Goal: Answer question/provide support

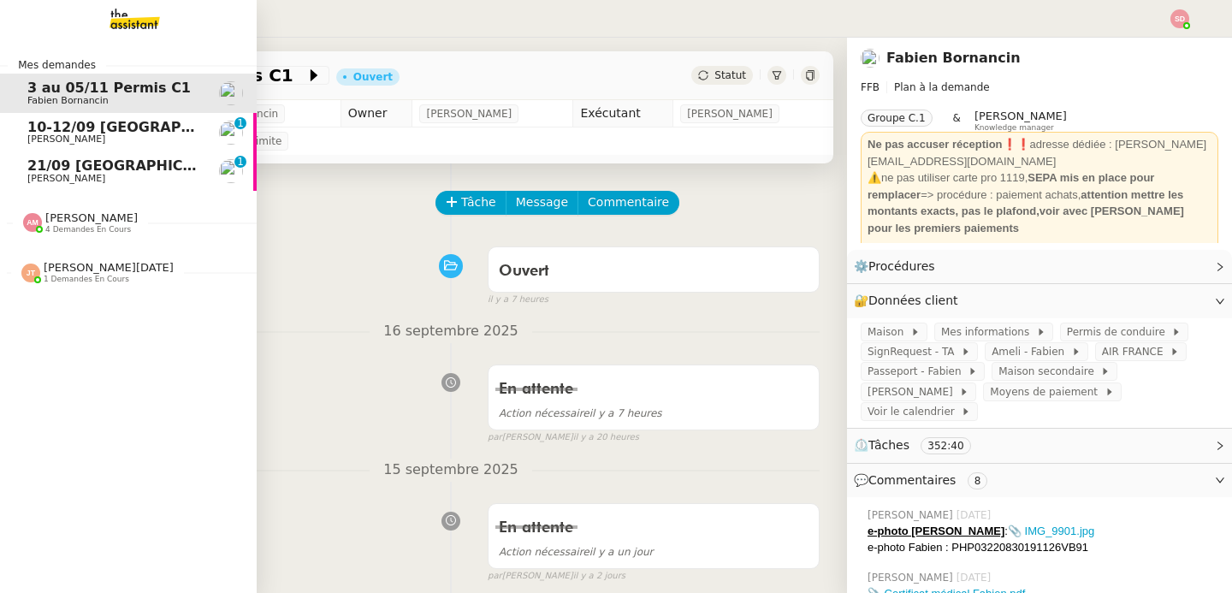
click at [12, 176] on link "21/09 [GEOGRAPHIC_DATA] - [GEOGRAPHIC_DATA] [PERSON_NAME] 0 1 2 3 4 5 6 7 8 9" at bounding box center [128, 170] width 257 height 39
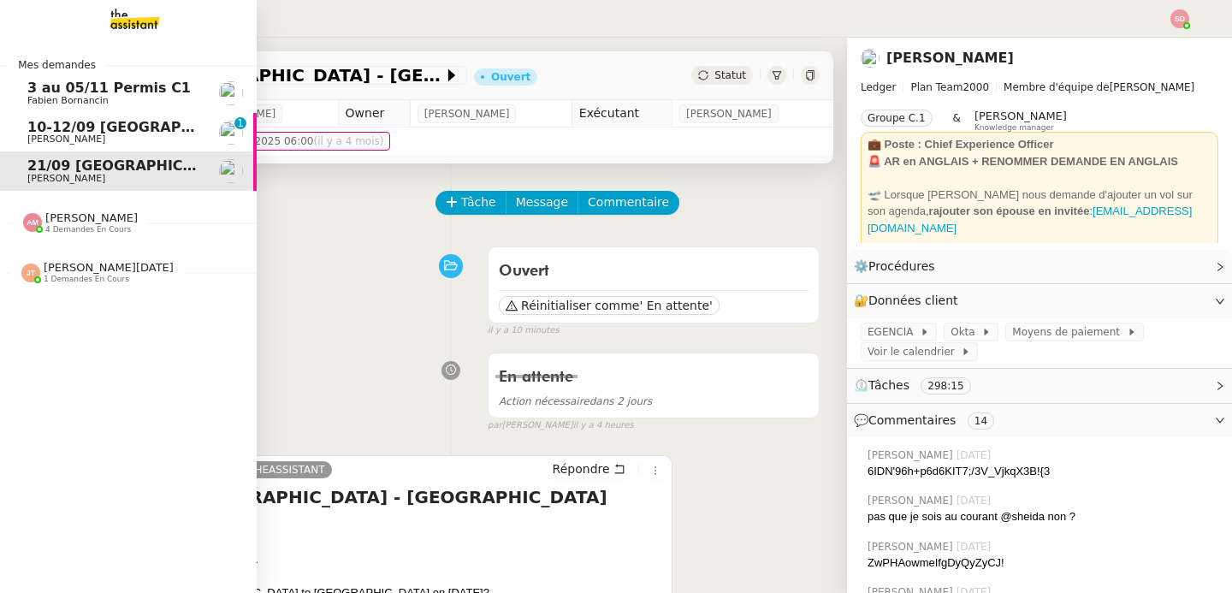
click at [94, 124] on span "10-12/09 [GEOGRAPHIC_DATA][PERSON_NAME][GEOGRAPHIC_DATA]" at bounding box center [287, 127] width 520 height 16
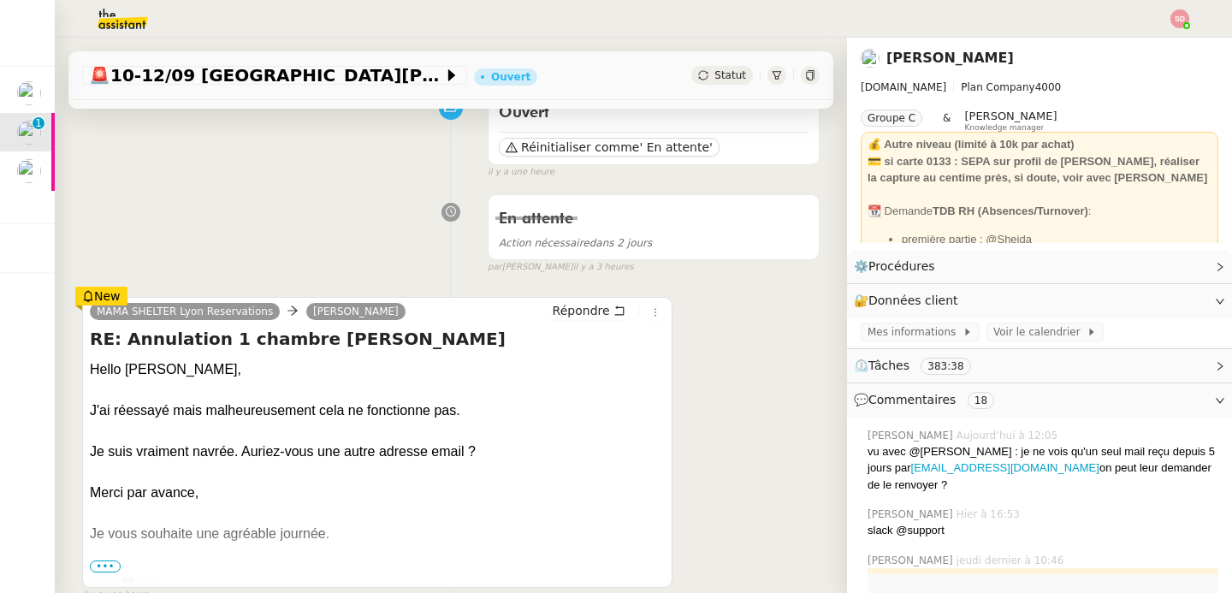
scroll to position [277, 0]
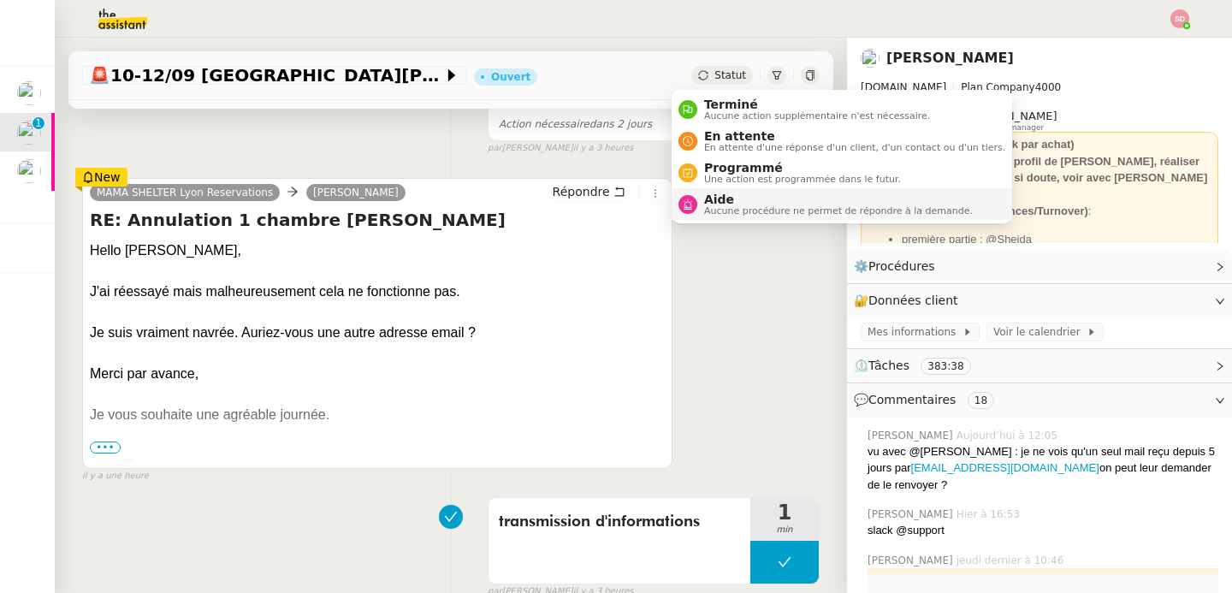
click at [728, 208] on span "Aucune procédure ne permet de répondre à la demande." at bounding box center [838, 210] width 269 height 9
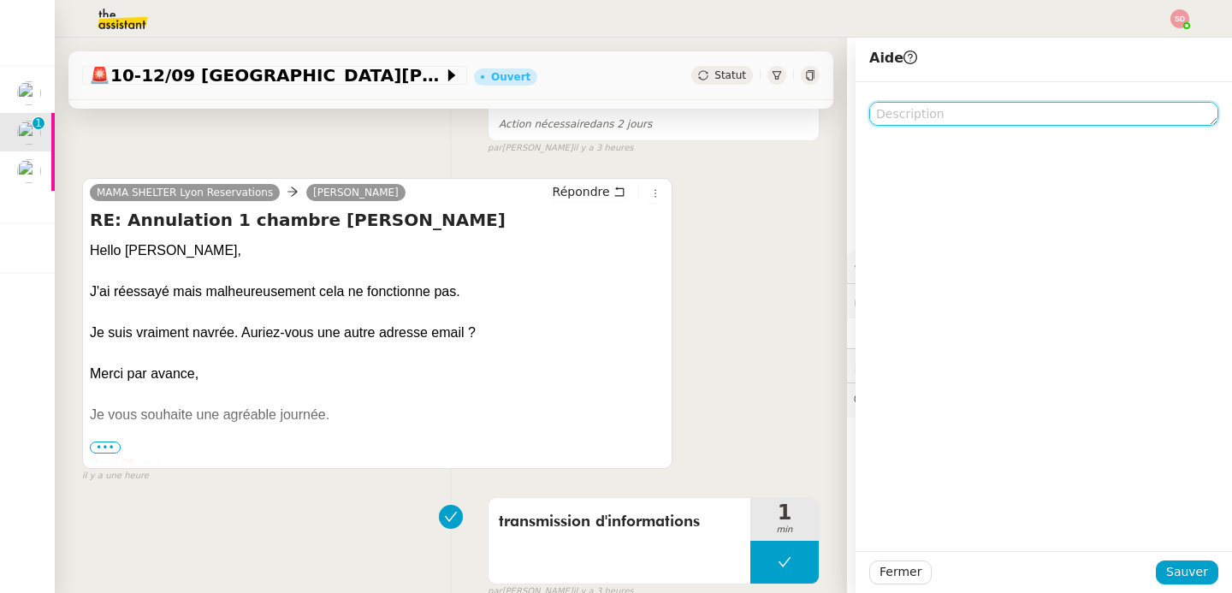
click at [999, 107] on textarea at bounding box center [1044, 114] width 349 height 24
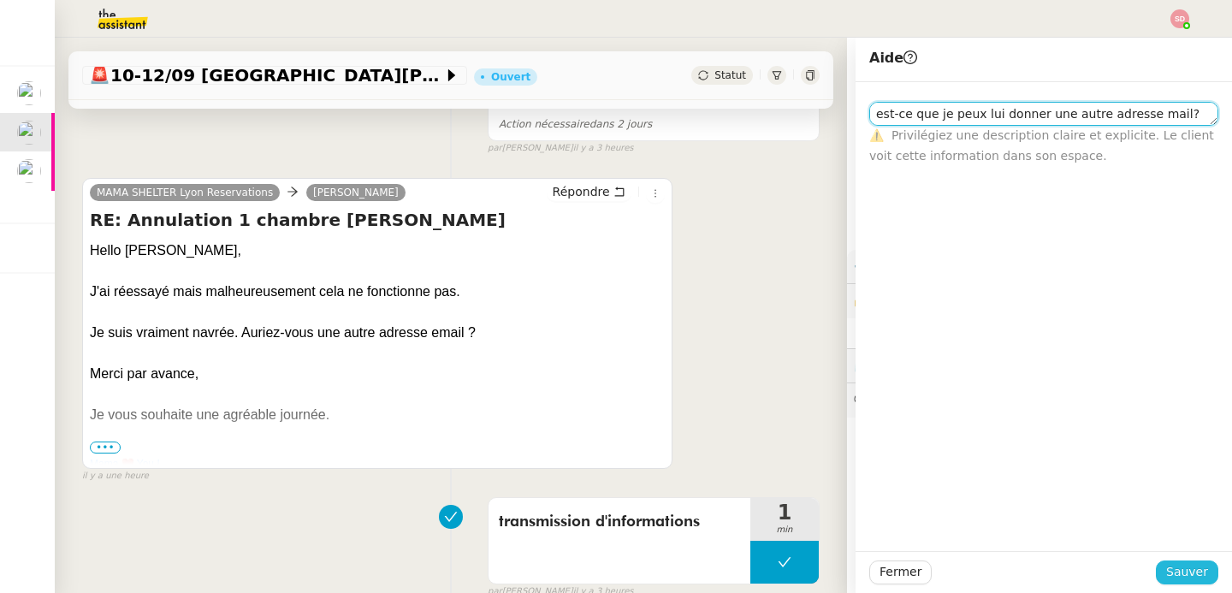
type textarea "est-ce que je peux lui donner une autre adresse mail?"
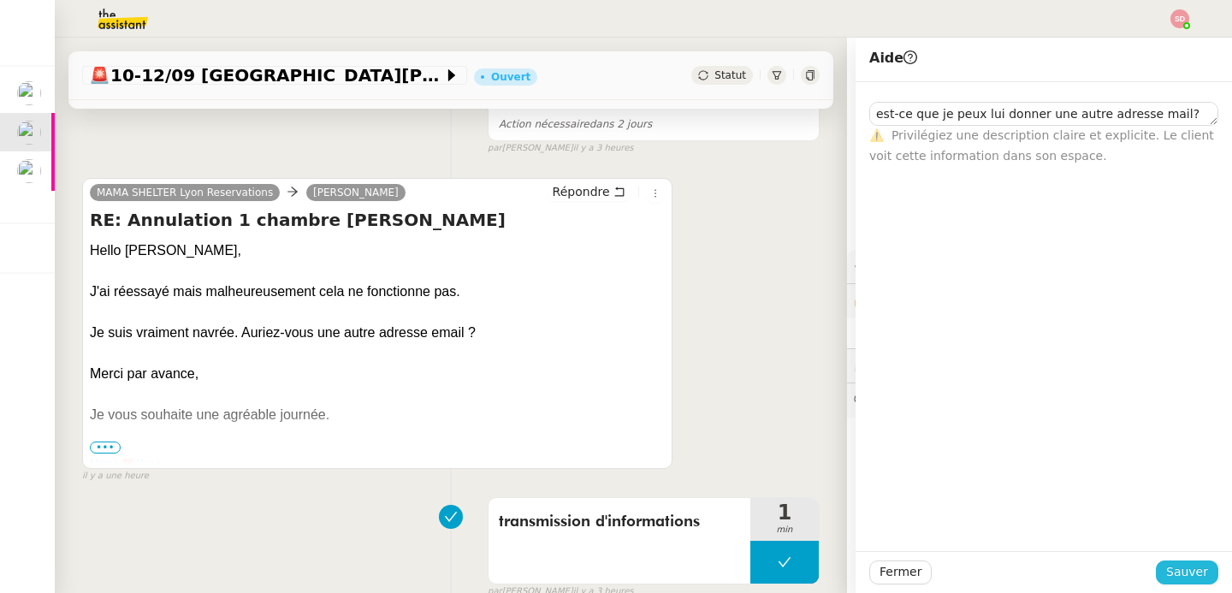
click at [1182, 578] on span "Sauver" at bounding box center [1188, 572] width 42 height 20
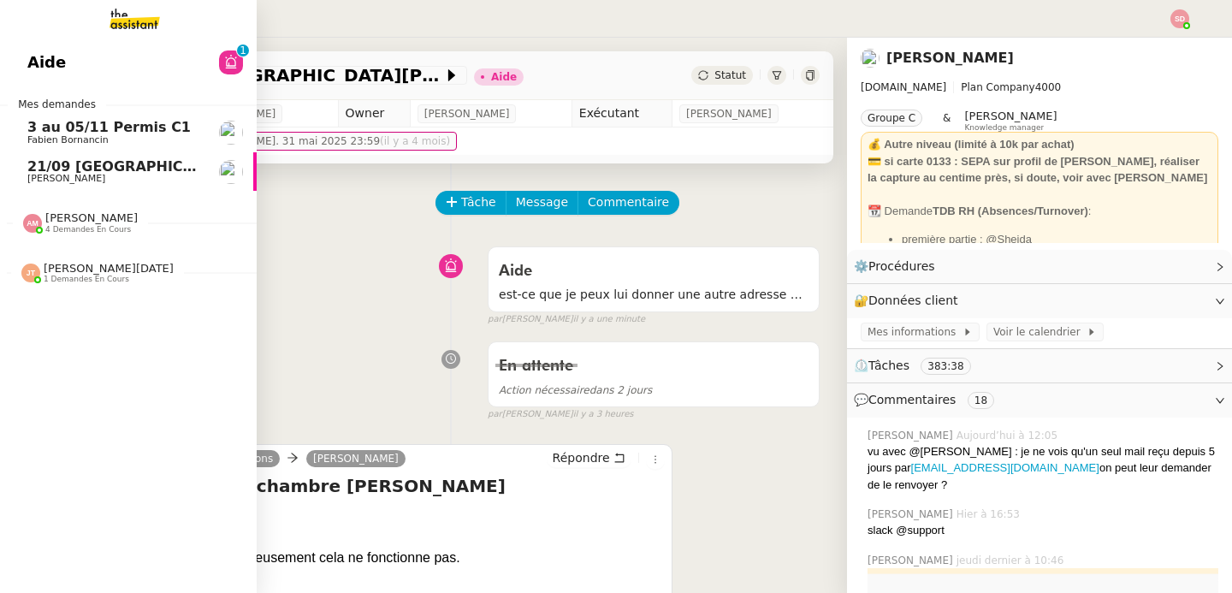
click at [45, 234] on span "4 demandes en cours" at bounding box center [88, 229] width 86 height 9
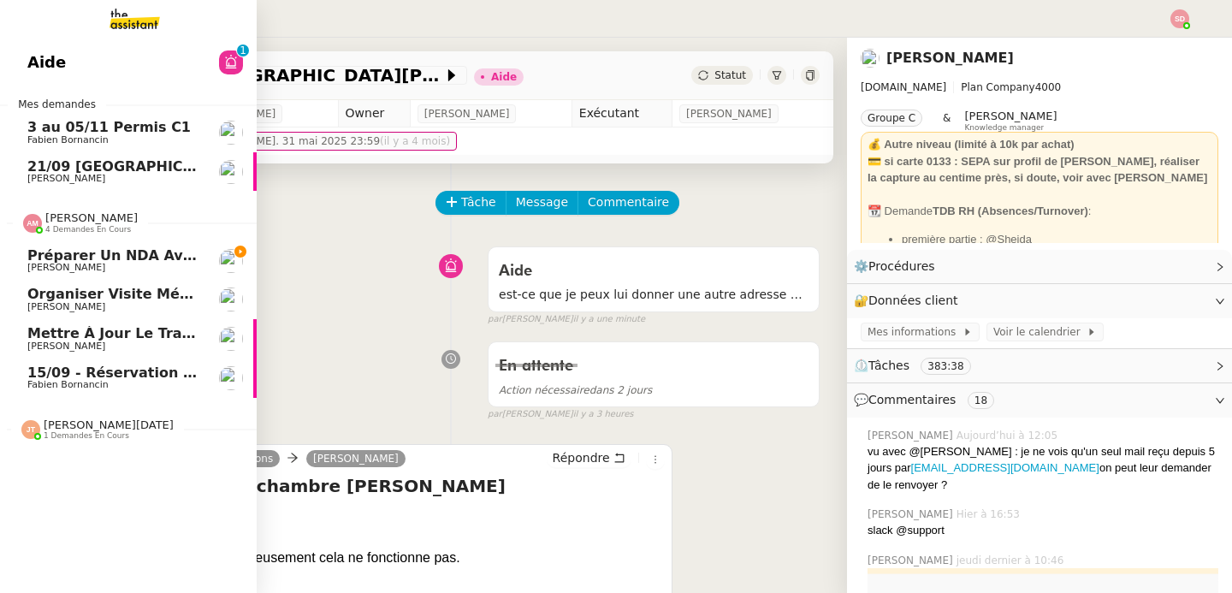
click at [37, 252] on span "Préparer un NDA avec DocuSign" at bounding box center [152, 255] width 251 height 16
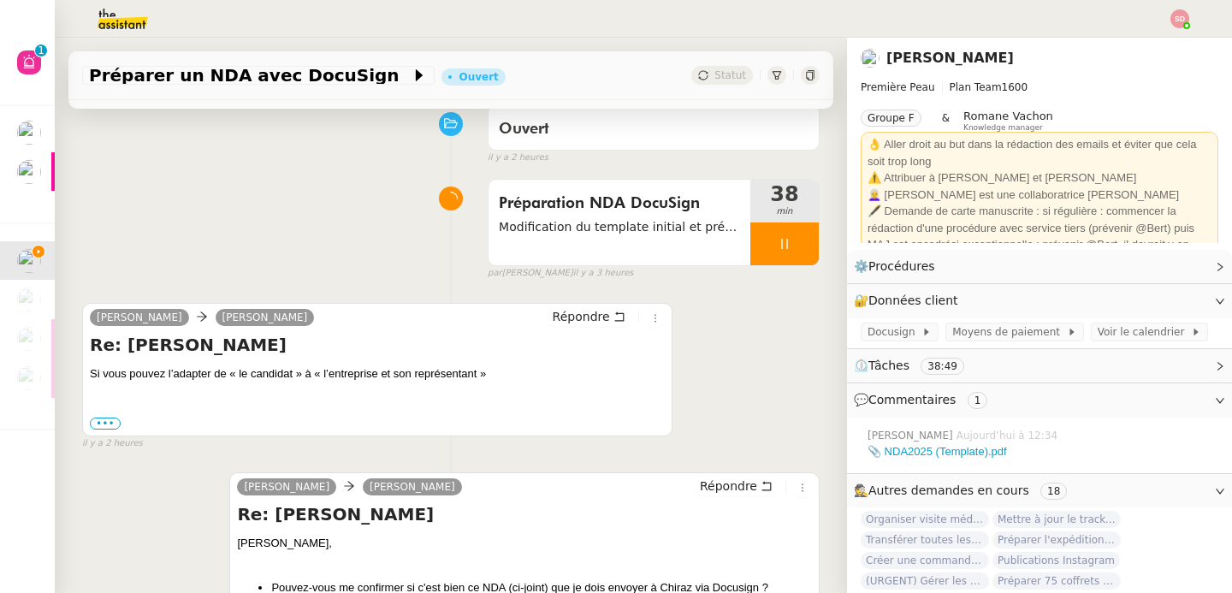
scroll to position [193, 0]
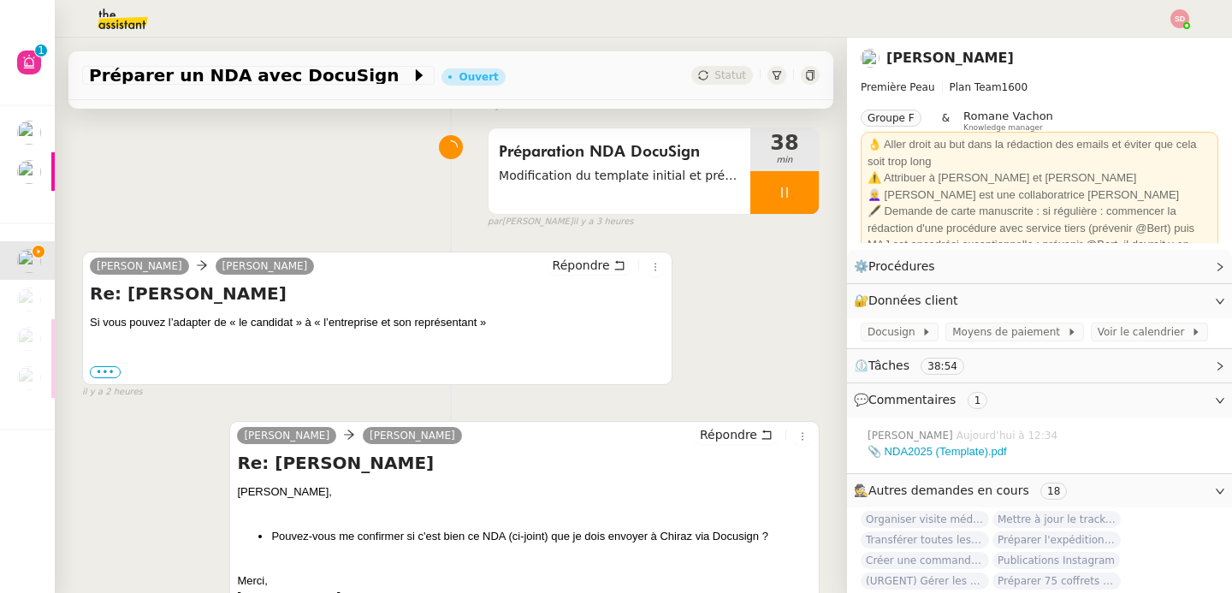
drag, startPoint x: 121, startPoint y: 293, endPoint x: 235, endPoint y: 295, distance: 114.7
click at [235, 295] on h4 "Re: [PERSON_NAME]" at bounding box center [377, 294] width 575 height 24
copy h4 "[PERSON_NAME]"
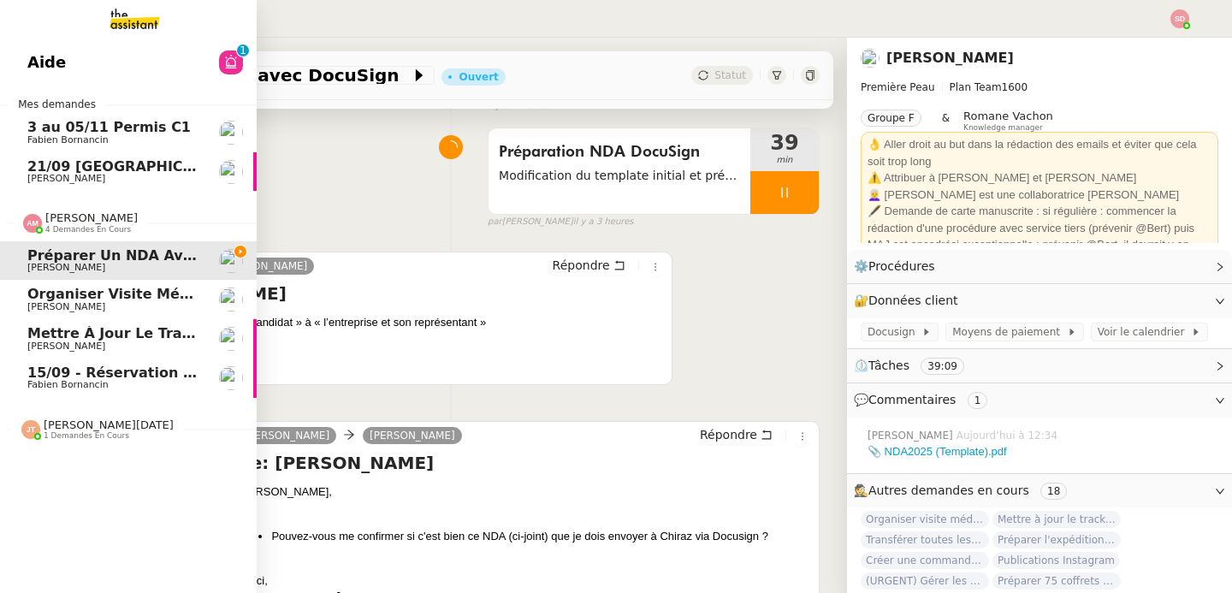
click at [35, 232] on div "[PERSON_NAME] 4 demandes en cours" at bounding box center [80, 222] width 115 height 22
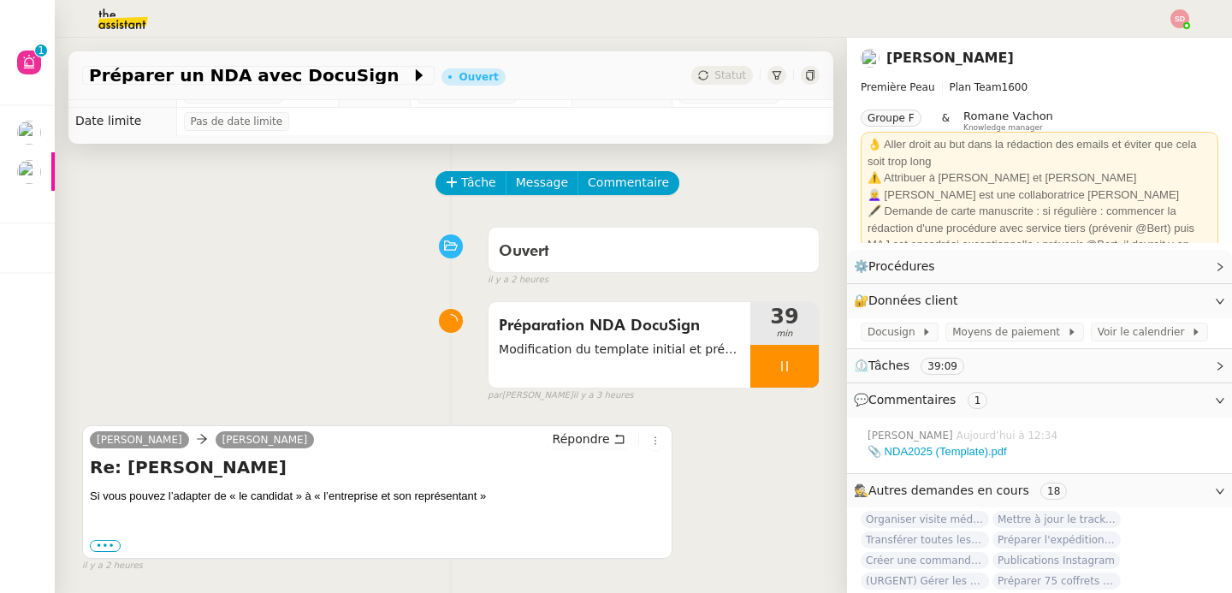
scroll to position [0, 0]
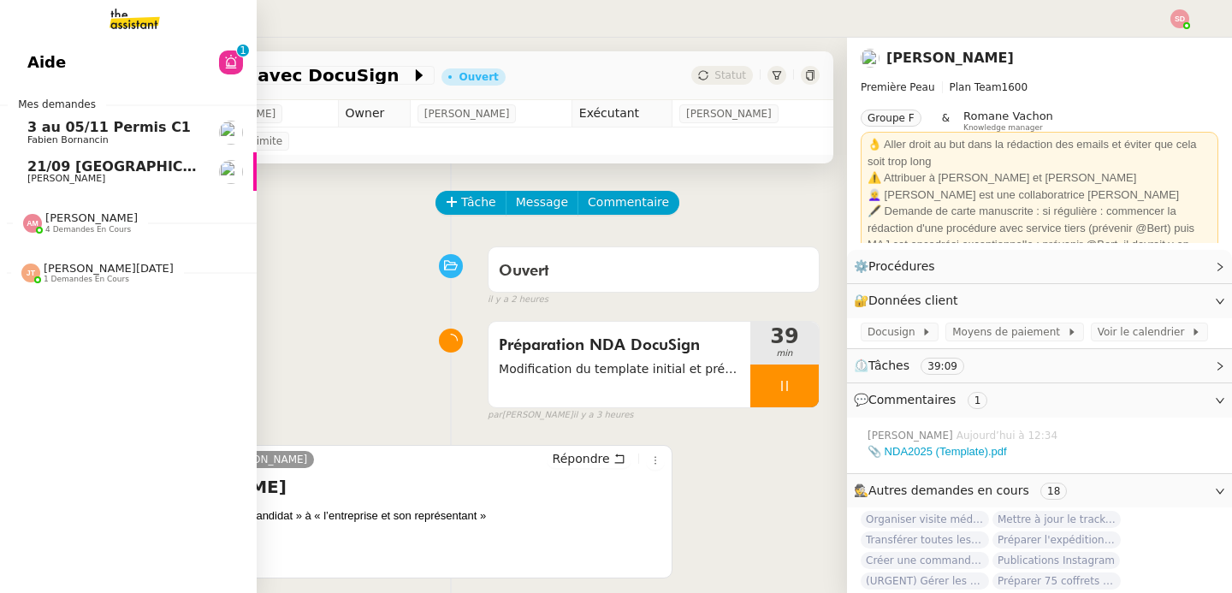
click at [6, 169] on link "21/09 [GEOGRAPHIC_DATA] - [GEOGRAPHIC_DATA] [PERSON_NAME]" at bounding box center [128, 171] width 257 height 39
